Goal: Task Accomplishment & Management: Manage account settings

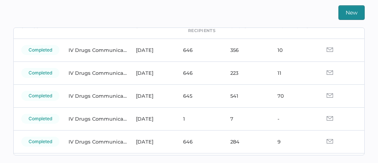
scroll to position [41, 0]
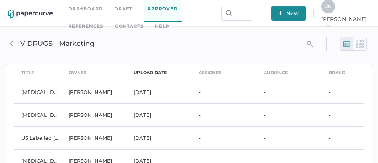
click at [150, 74] on div "upload date" at bounding box center [150, 72] width 33 height 8
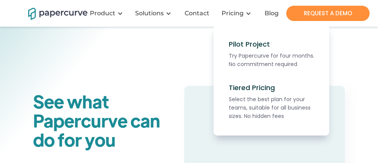
click at [101, 74] on nav "Pilot Project Try Papercurve for four months. No commitment required Tiered Pri…" at bounding box center [188, 80] width 321 height 110
click at [108, 64] on nav "Pilot Project Try Papercurve for four months. No commitment required Tiered Pri…" at bounding box center [188, 80] width 321 height 110
click at [154, 59] on nav "Pilot Project Try Papercurve for four months. No commitment required Tiered Pri…" at bounding box center [188, 80] width 321 height 110
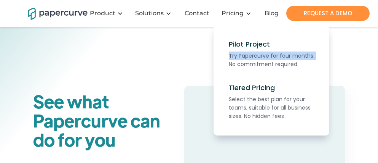
drag, startPoint x: 154, startPoint y: 59, endPoint x: 201, endPoint y: 40, distance: 50.2
click at [149, 62] on nav "Pilot Project Try Papercurve for four months. No commitment required Tiered Pri…" at bounding box center [188, 80] width 321 height 110
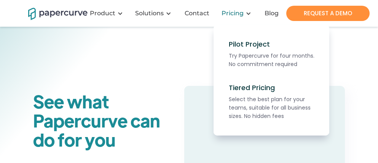
click at [238, 10] on div "Pricing" at bounding box center [233, 14] width 22 height 8
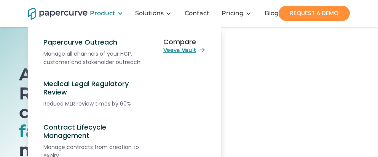
click at [106, 15] on div "Product" at bounding box center [103, 14] width 26 height 8
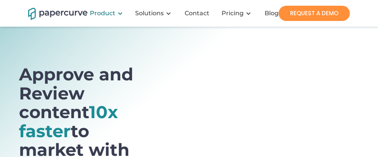
click at [106, 15] on div "Product" at bounding box center [103, 14] width 26 height 8
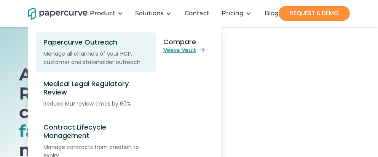
click at [88, 39] on div "Papercurve Outreach" at bounding box center [98, 42] width 110 height 8
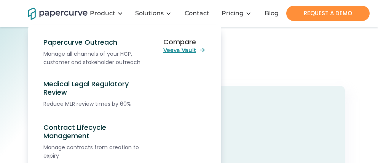
click at [296, 53] on nav "Papercurve Outreach Manage all channels of your HCP, customer and stakeholder o…" at bounding box center [188, 125] width 321 height 200
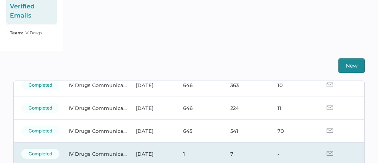
scroll to position [63, 0]
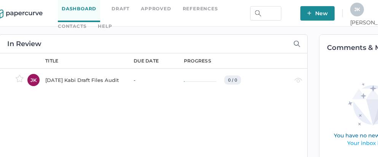
scroll to position [0, 51]
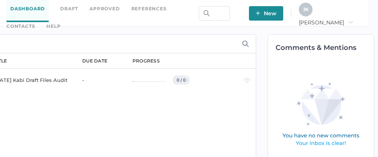
click at [309, 11] on span "J K" at bounding box center [306, 9] width 6 height 6
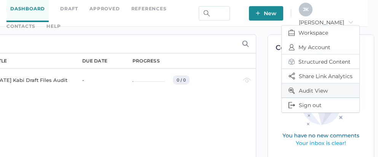
click at [309, 88] on span "Audit View" at bounding box center [321, 90] width 64 height 14
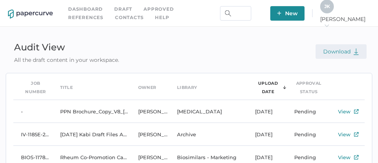
click at [340, 51] on span "Download" at bounding box center [341, 51] width 36 height 7
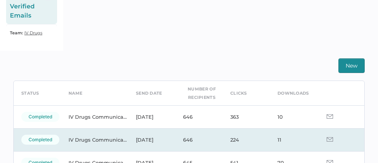
scroll to position [30, 0]
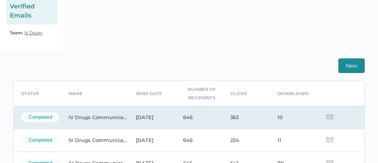
click at [270, 117] on td "10" at bounding box center [293, 117] width 47 height 23
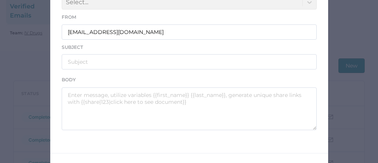
scroll to position [187, 0]
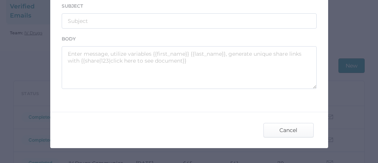
type input "IV Drugs Communications"
type input "Fresenius Kabi Product Notifications - 09.09.2025"
type textarea "Good afternoon, Please see the links below for the most recent announcements fr…"
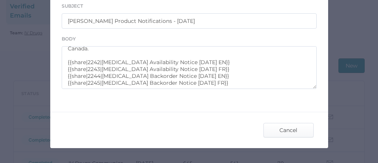
scroll to position [0, 0]
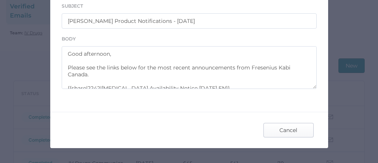
click at [281, 128] on span "Cancel" at bounding box center [289, 130] width 36 height 14
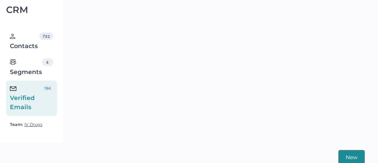
scroll to position [71, 0]
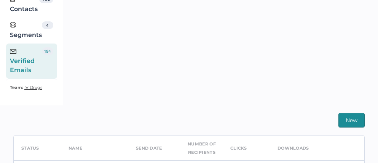
click at [30, 86] on span "IV Drugs" at bounding box center [33, 87] width 18 height 5
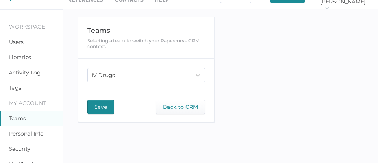
scroll to position [27, 0]
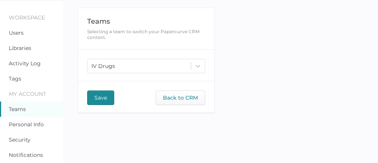
click at [20, 109] on link "Teams" at bounding box center [17, 109] width 17 height 7
click at [30, 126] on link "Personal Info" at bounding box center [26, 124] width 35 height 7
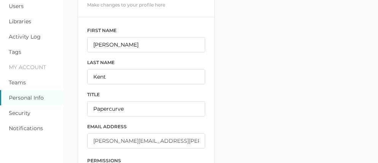
scroll to position [40, 0]
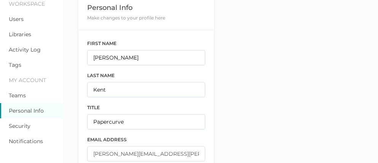
click at [19, 142] on link "Notifications" at bounding box center [26, 141] width 34 height 7
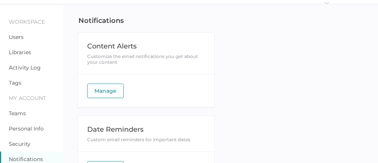
scroll to position [52, 0]
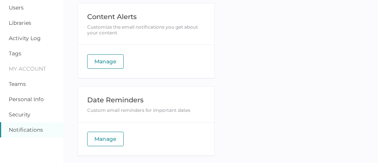
click at [22, 86] on link "Teams" at bounding box center [17, 83] width 17 height 7
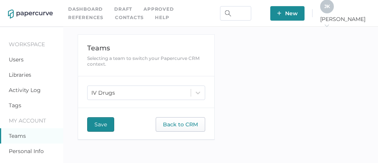
click at [181, 128] on span "Back to CRM" at bounding box center [180, 124] width 35 height 14
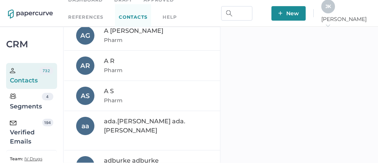
scroll to position [326, 0]
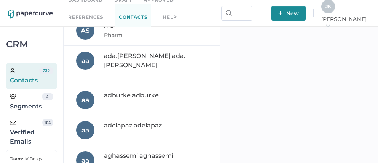
click at [131, 91] on div "adburke adburke" at bounding box center [142, 100] width 133 height 18
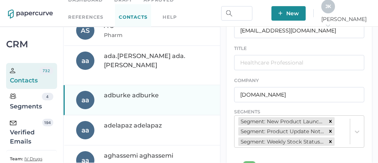
scroll to position [5, 0]
click at [26, 135] on div "Verified Emails" at bounding box center [26, 131] width 32 height 27
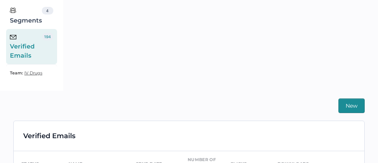
scroll to position [157, 0]
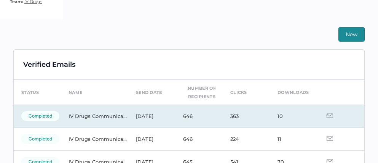
click at [327, 116] on img at bounding box center [330, 115] width 6 height 5
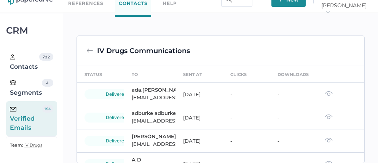
scroll to position [157, 0]
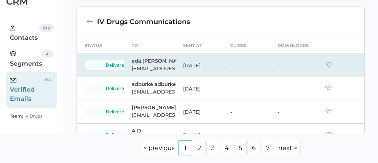
click at [325, 77] on td at bounding box center [340, 65] width 47 height 23
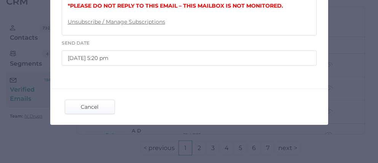
scroll to position [464, 0]
click at [92, 114] on span "Cancel" at bounding box center [90, 107] width 36 height 14
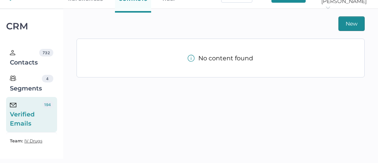
scroll to position [157, 0]
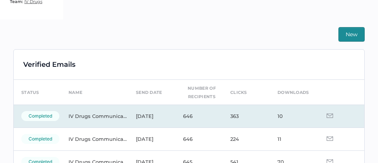
click at [230, 110] on td "363" at bounding box center [246, 115] width 47 height 23
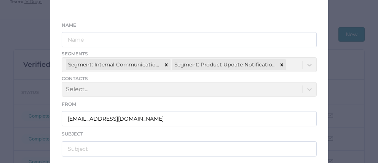
scroll to position [145, 0]
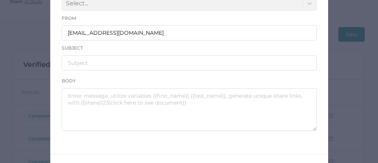
type input "IV Drugs Communications"
type input "Fresenius Kabi Product Notifications - 09.09.2025"
type textarea "Good afternoon, Please see the links below for the most recent announcements fr…"
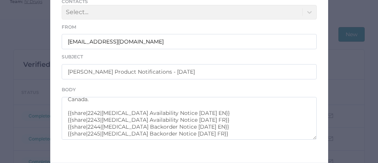
scroll to position [70, 0]
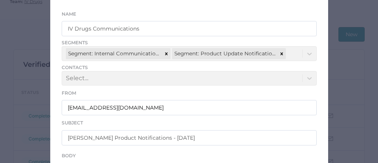
click at [8, 43] on div "Edit Verified Email Name IV Drugs Communications Segments Segment: Internal Com…" at bounding box center [189, 81] width 378 height 163
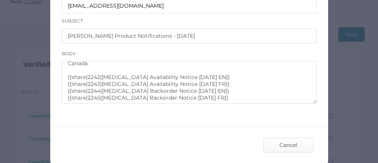
scroll to position [200, 0]
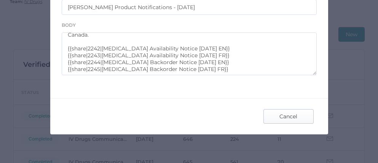
click at [279, 113] on span "Cancel" at bounding box center [289, 116] width 36 height 14
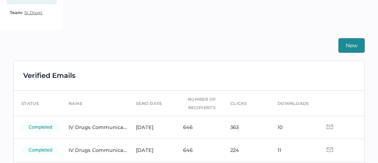
scroll to position [179, 0]
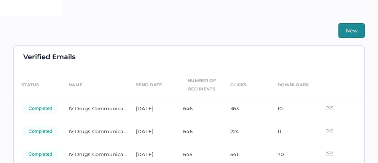
scroll to position [167, 0]
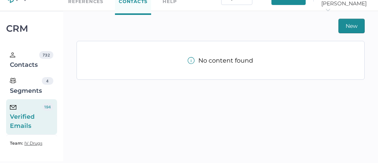
scroll to position [18, 0]
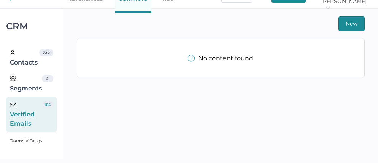
click at [37, 112] on div "Verified Emails" at bounding box center [26, 114] width 32 height 27
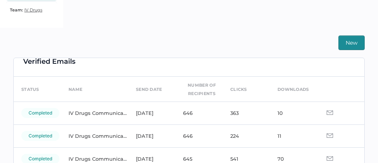
scroll to position [11, 0]
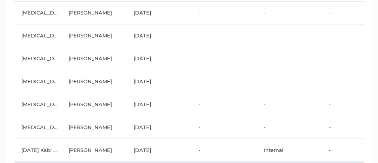
scroll to position [13360, 0]
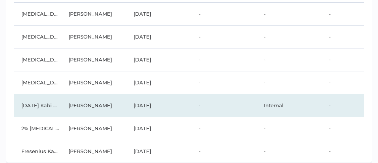
click at [144, 101] on td "[DATE]" at bounding box center [158, 105] width 65 height 23
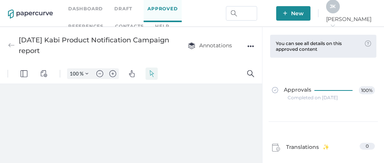
type input "111"
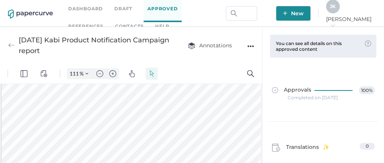
scroll to position [20, 0]
click at [115, 25] on link "Contacts" at bounding box center [129, 26] width 29 height 8
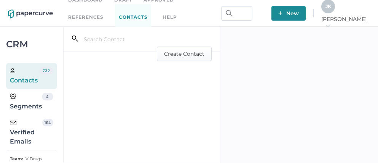
click at [28, 134] on div "Verified Emails" at bounding box center [26, 131] width 32 height 27
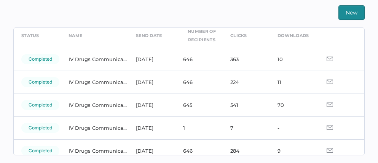
scroll to position [35, 0]
